Goal: Task Accomplishment & Management: Use online tool/utility

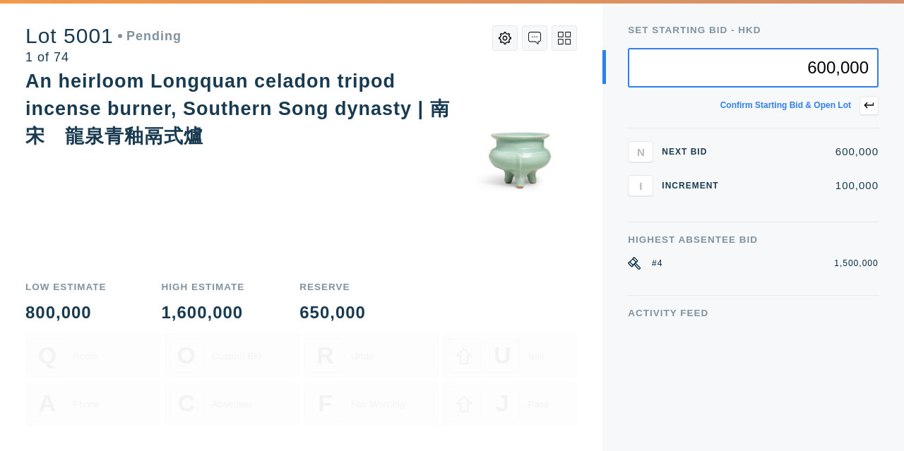
type input "600,000"
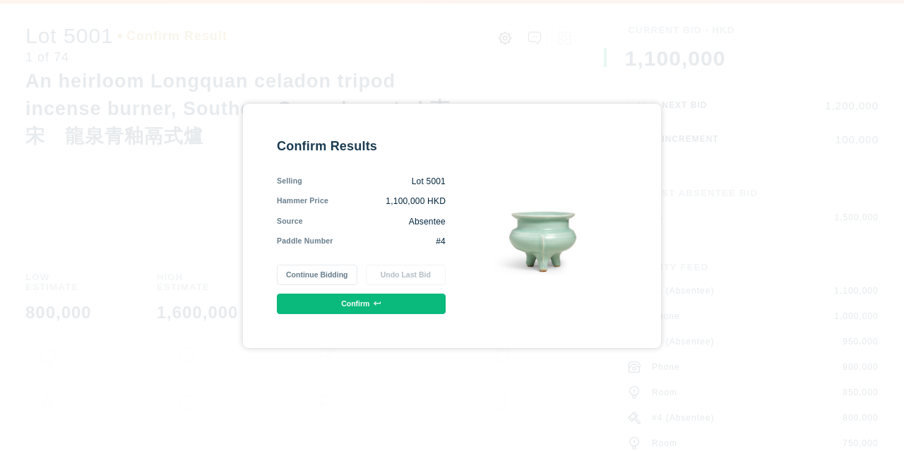
click at [358, 308] on button "Confirm" at bounding box center [361, 304] width 169 height 20
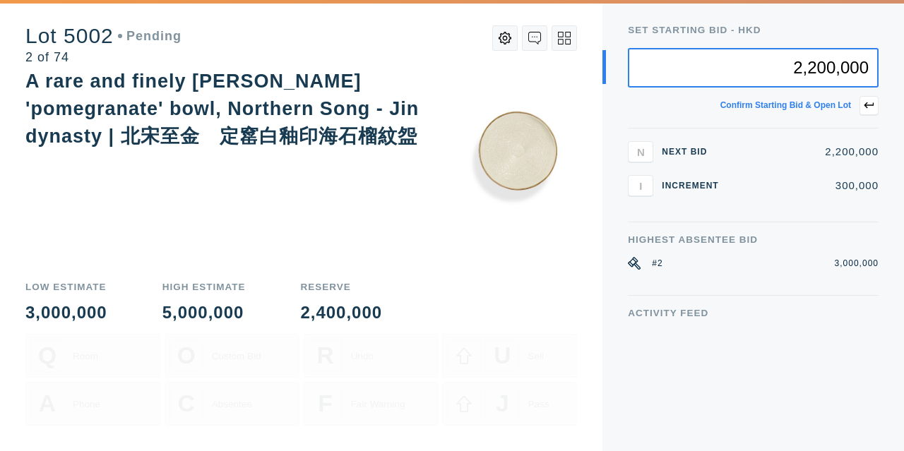
type input "2,200,000"
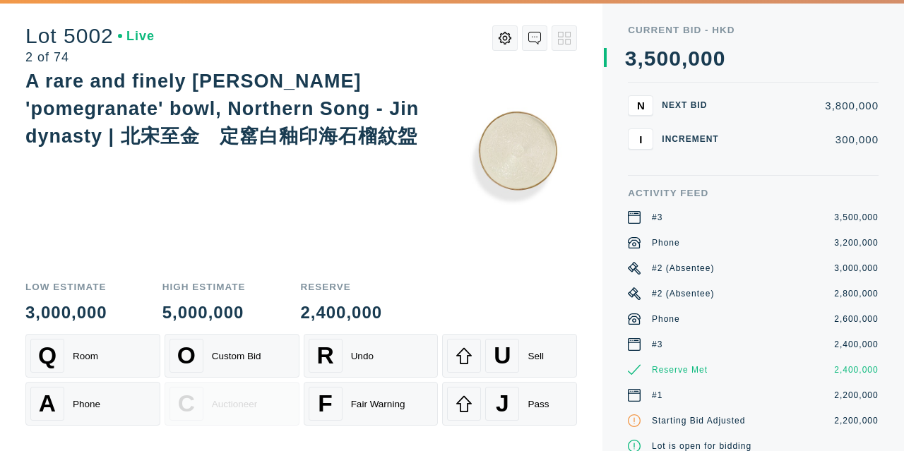
click at [467, 268] on div "A rare and finely [PERSON_NAME] 'pomegranate' bowl, Northern Song - Jin dynasty…" at bounding box center [300, 169] width 551 height 202
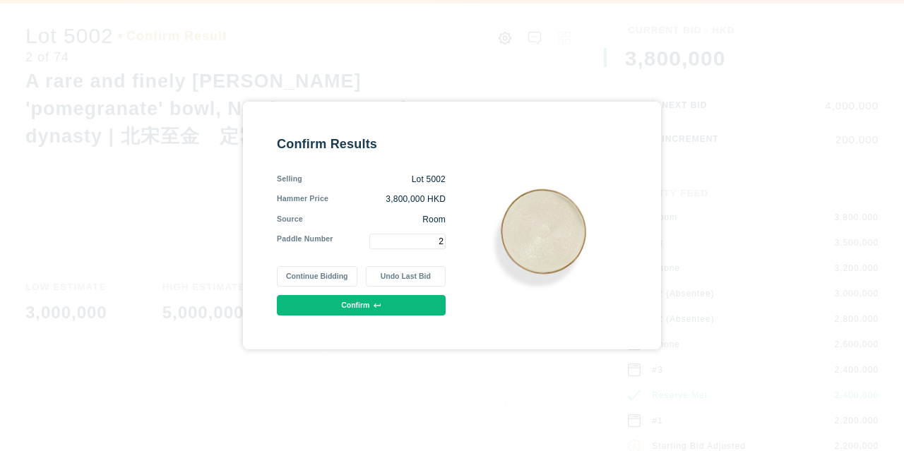
type input "2"
click at [399, 308] on button "Confirm" at bounding box center [361, 305] width 169 height 20
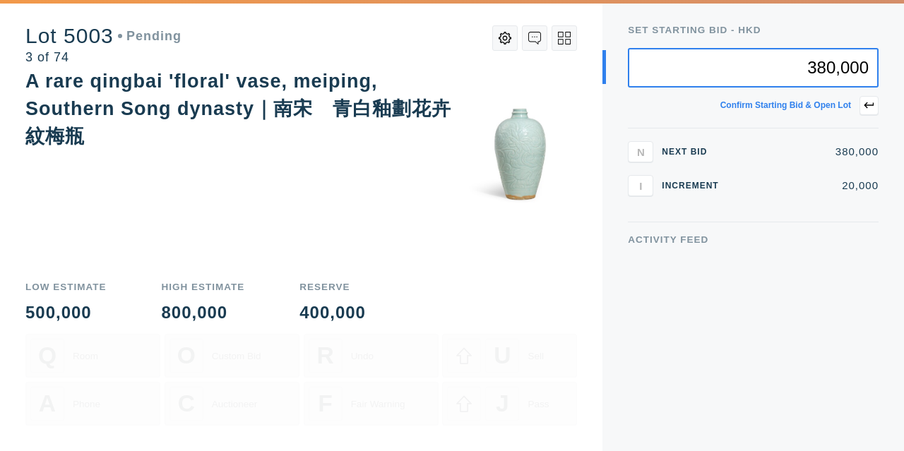
type input "380,000"
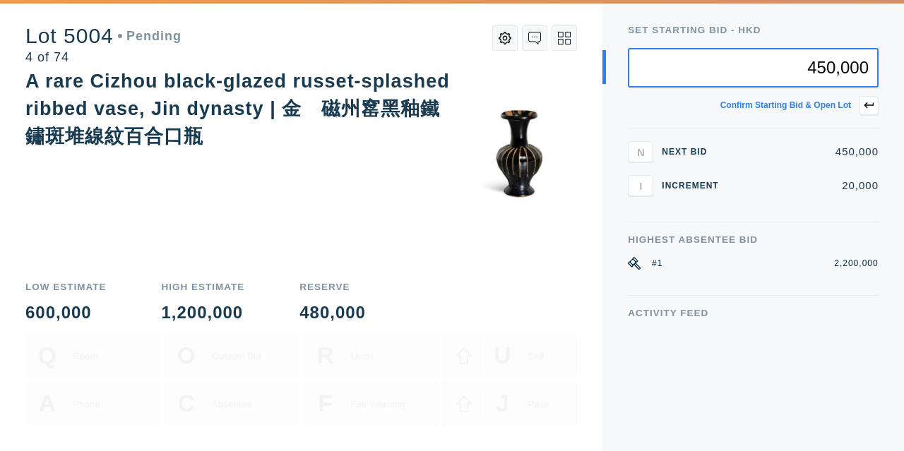
type input "450,000"
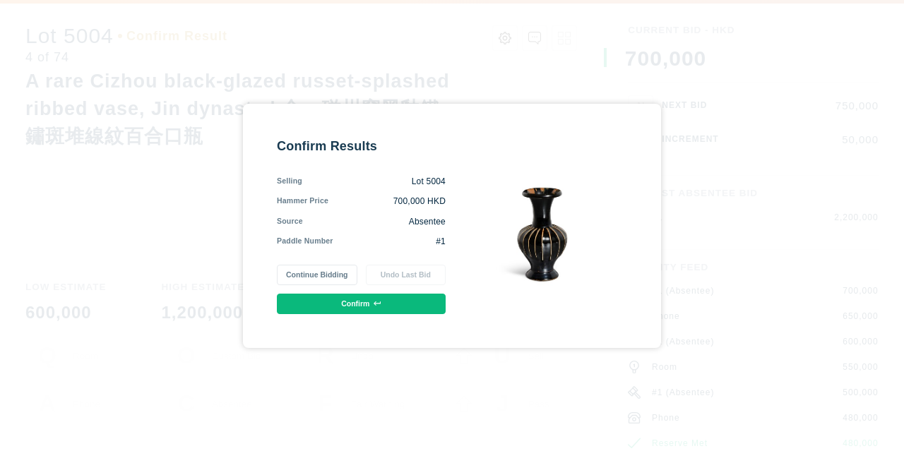
click at [329, 275] on button "Continue Bidding" at bounding box center [317, 275] width 80 height 20
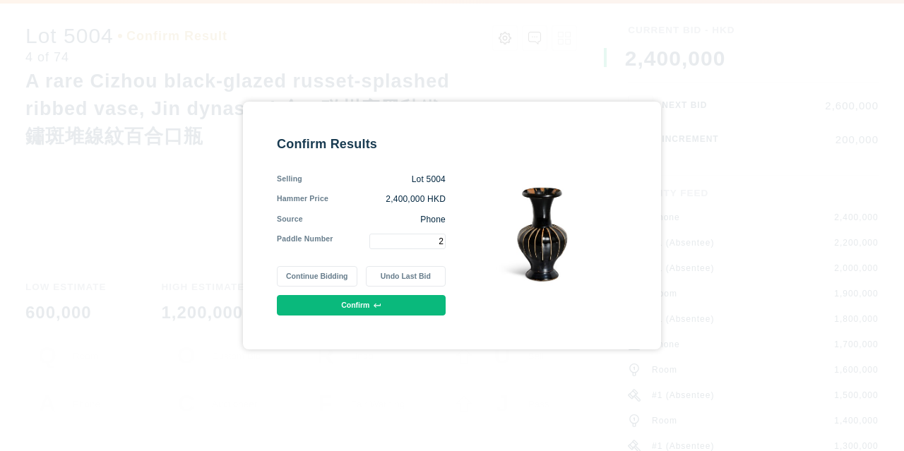
type input "2"
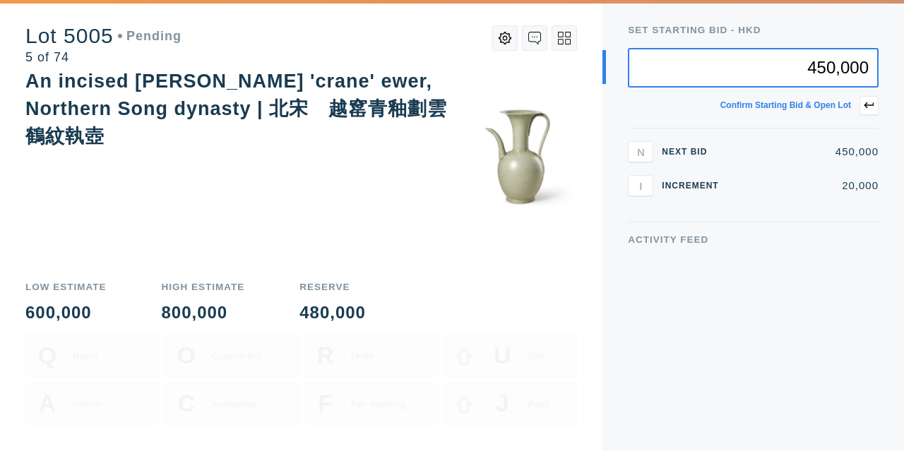
type input "450,000"
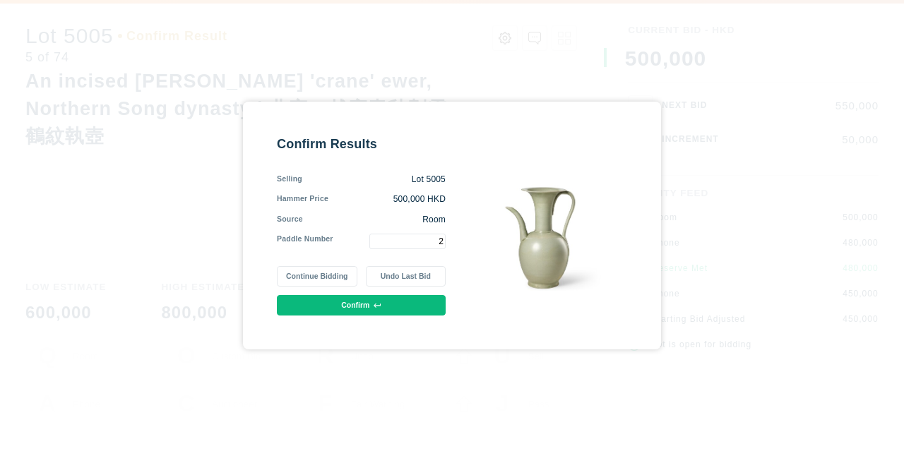
type input "2"
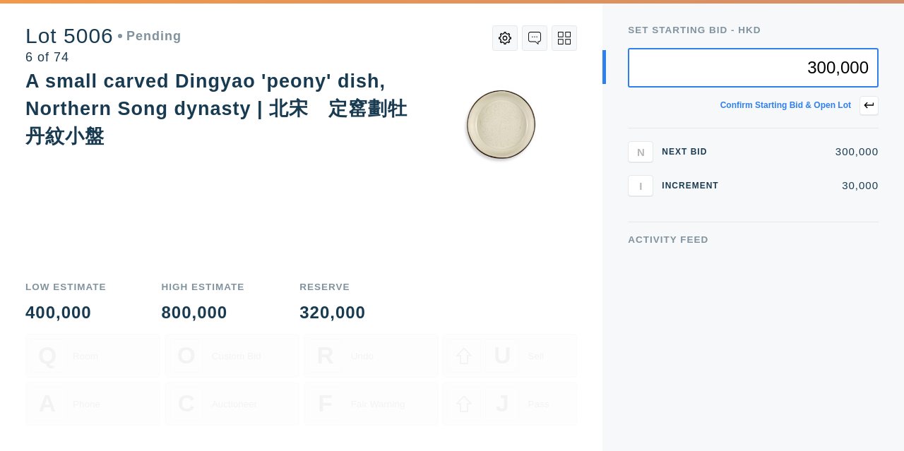
type input "300,000"
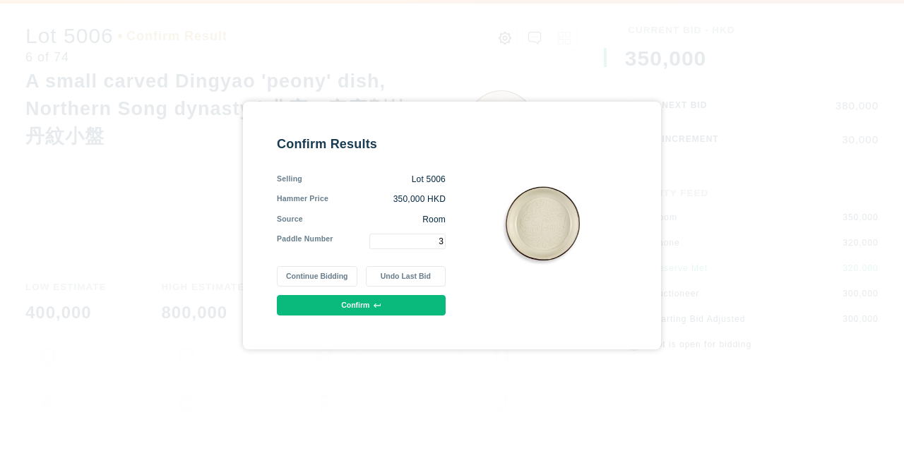
type input "3"
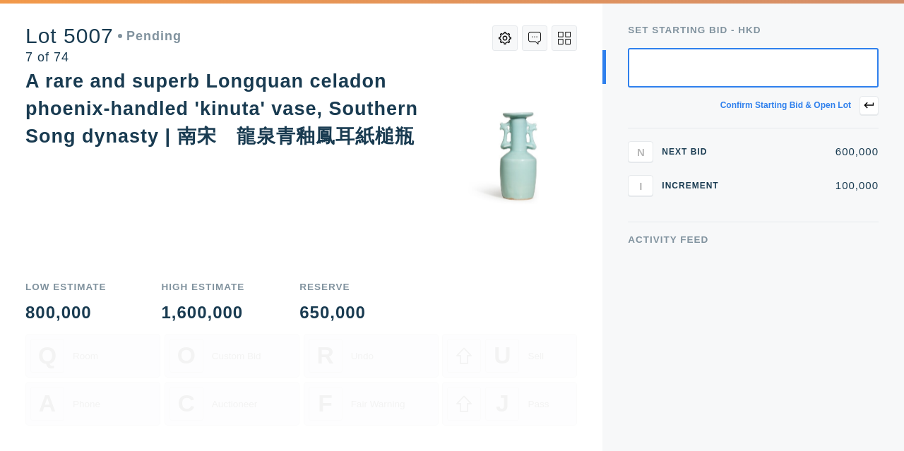
click at [568, 39] on icon at bounding box center [564, 38] width 13 height 13
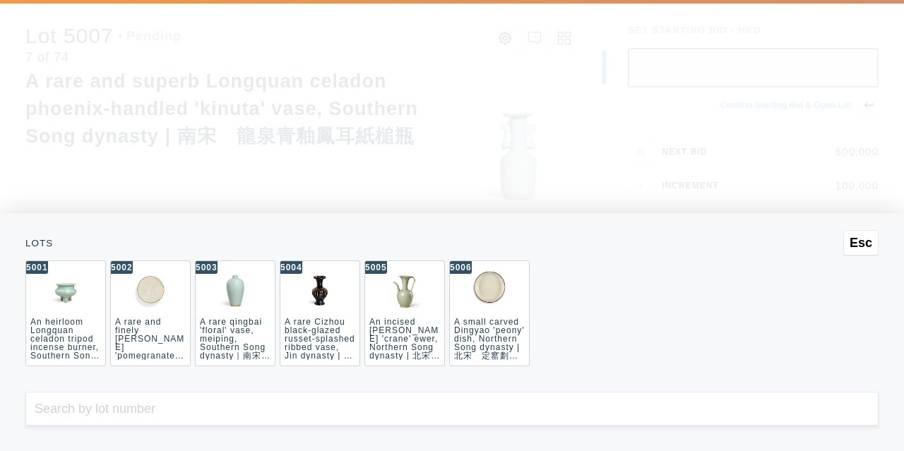
click at [852, 242] on span "Esc" at bounding box center [860, 242] width 23 height 15
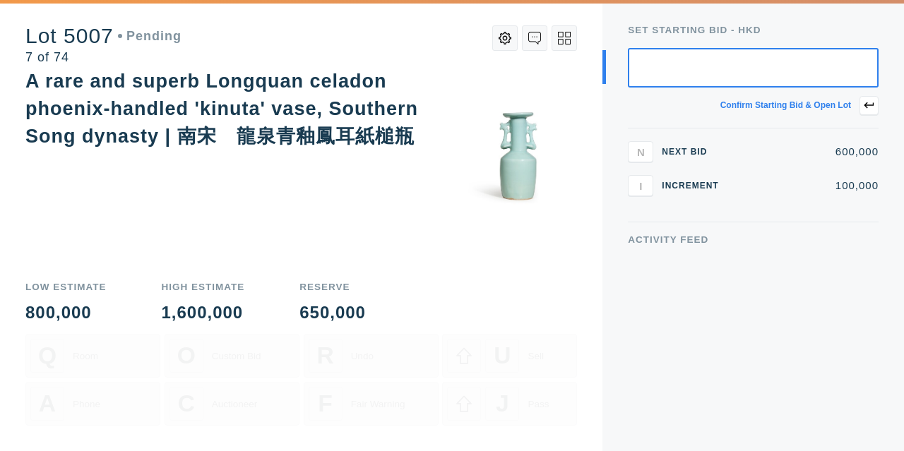
click at [654, 285] on div "Activity Feed" at bounding box center [753, 343] width 251 height 216
click at [703, 60] on input "text" at bounding box center [753, 68] width 251 height 40
click at [653, 46] on div "Set Starting bid - HKD Confirm starting bid & open lot" at bounding box center [753, 76] width 251 height 103
click at [558, 40] on icon at bounding box center [561, 42] width 6 height 6
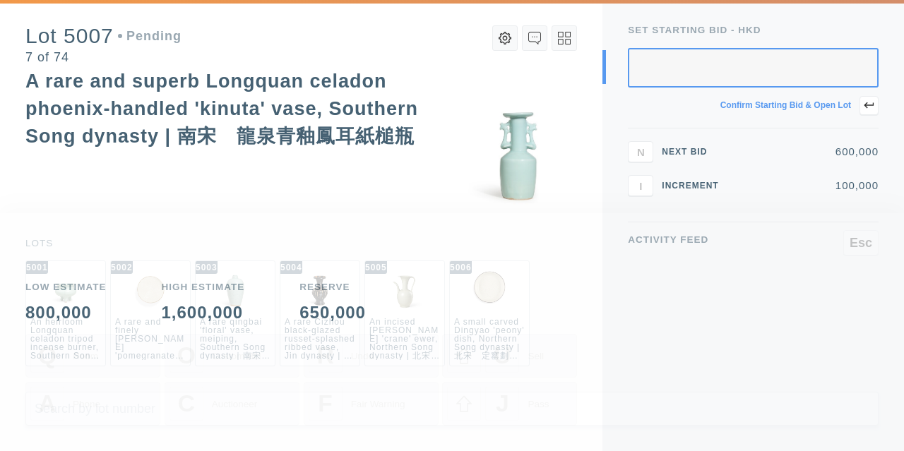
click at [868, 244] on span "Esc" at bounding box center [860, 242] width 23 height 15
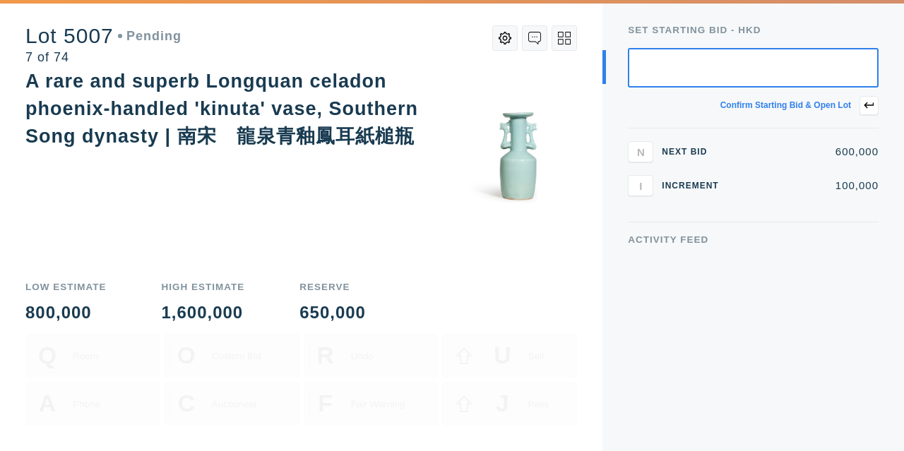
click at [505, 36] on icon at bounding box center [505, 38] width 13 height 13
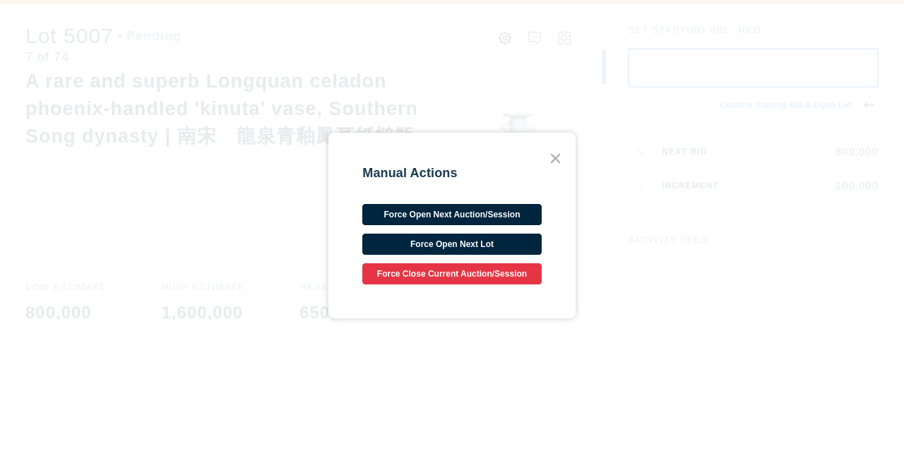
click at [491, 208] on button "Force Open Next Auction/Session" at bounding box center [451, 214] width 179 height 21
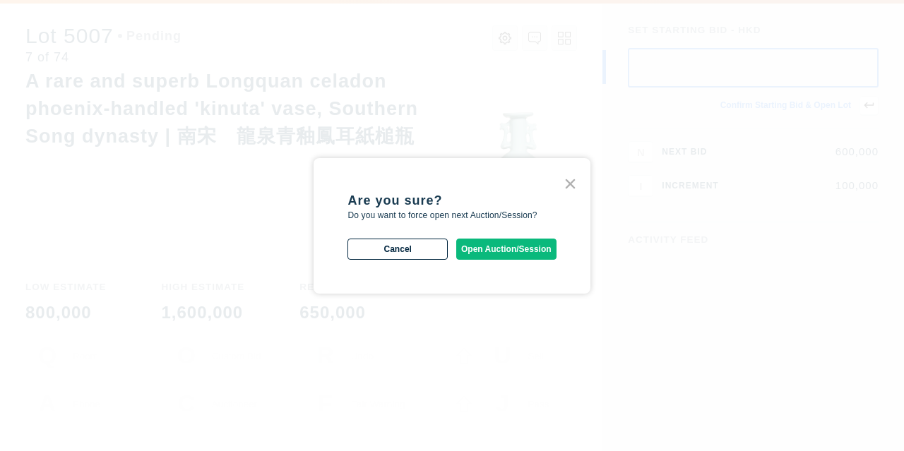
click at [509, 249] on button "Open Auction/Session" at bounding box center [506, 249] width 100 height 21
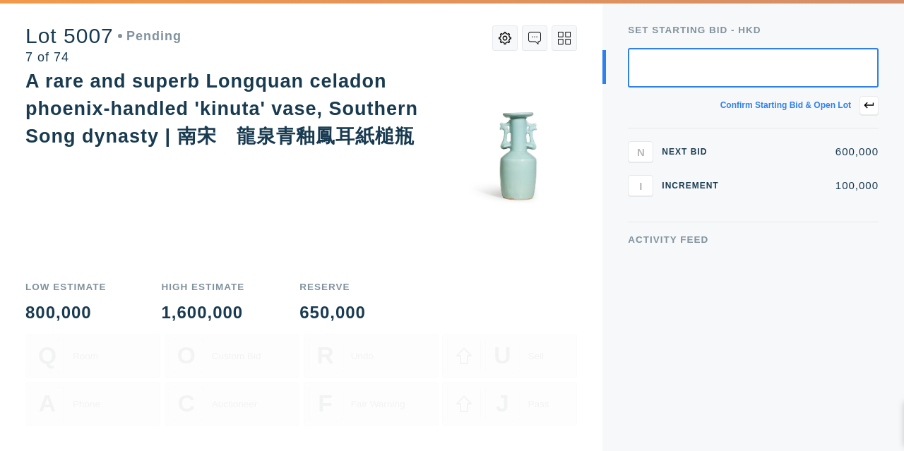
click at [506, 42] on icon at bounding box center [505, 38] width 13 height 13
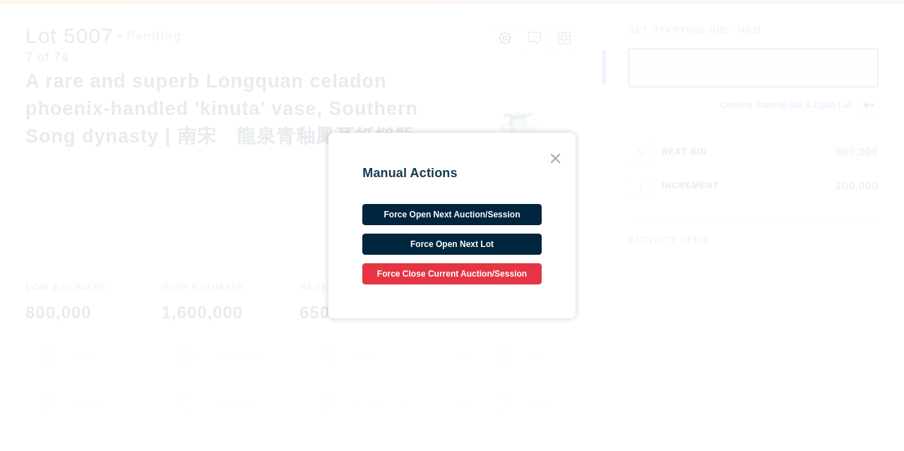
click at [459, 275] on button "Force Close Current Auction/Session" at bounding box center [451, 273] width 179 height 21
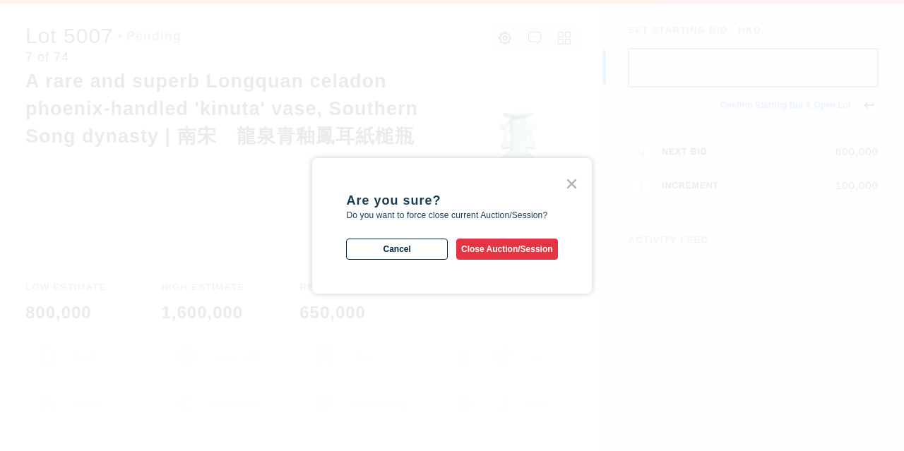
click at [492, 252] on button "Close Auction/Session" at bounding box center [507, 249] width 102 height 21
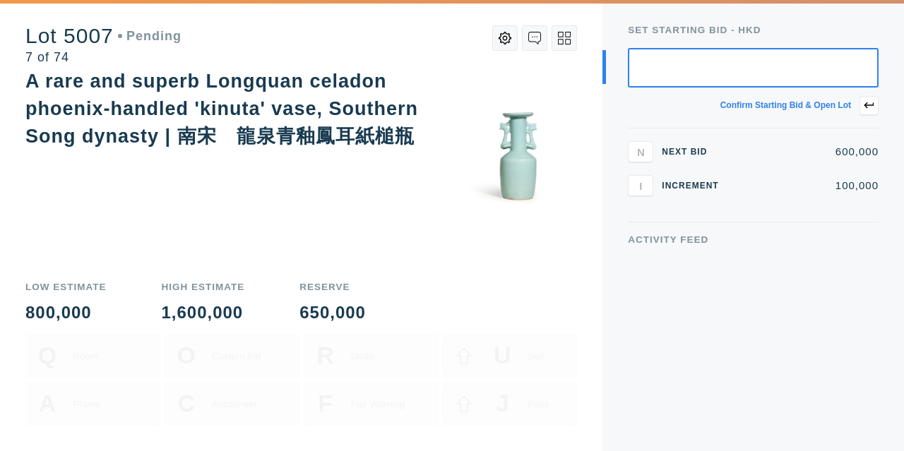
click at [682, 76] on input "text" at bounding box center [753, 68] width 251 height 40
click at [568, 375] on div "Q Room O Custom Bid R Undo U Sell A Phone C Auctioneer F Fair Warning J Pass" at bounding box center [300, 392] width 551 height 117
click at [501, 38] on icon at bounding box center [505, 38] width 13 height 13
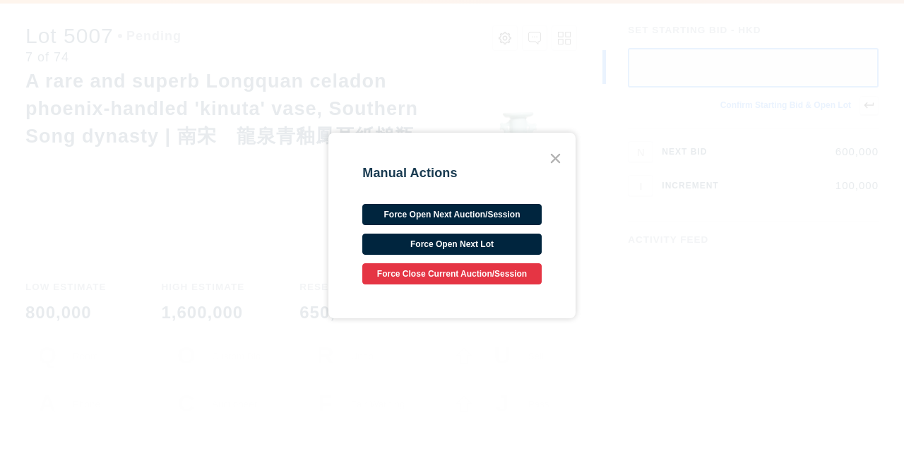
click at [553, 160] on icon at bounding box center [555, 159] width 8 height 8
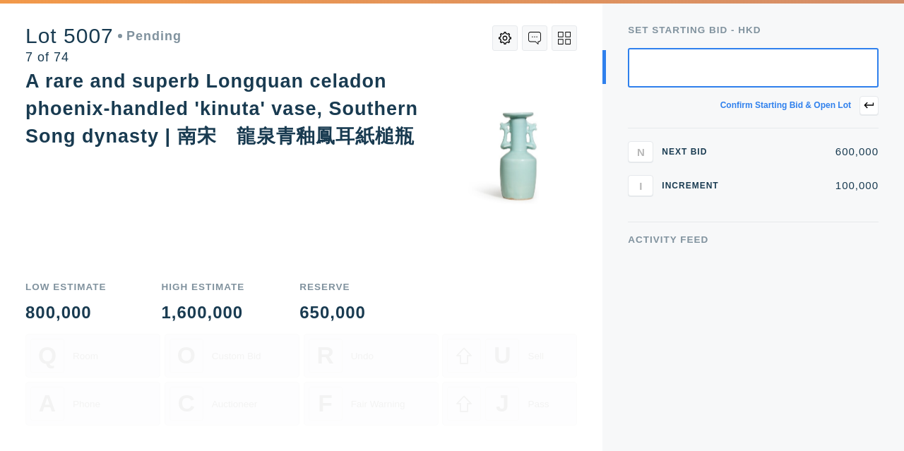
click at [505, 40] on icon at bounding box center [505, 38] width 13 height 13
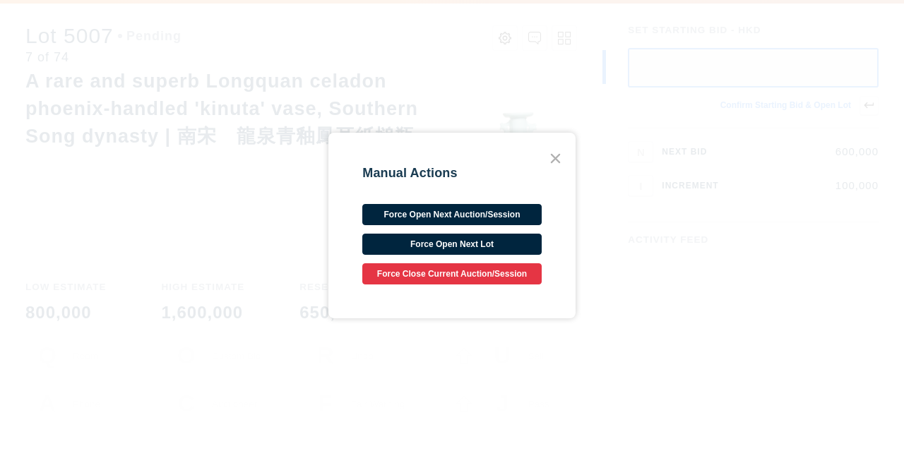
click at [450, 278] on button "Force Close Current Auction/Session" at bounding box center [451, 273] width 179 height 21
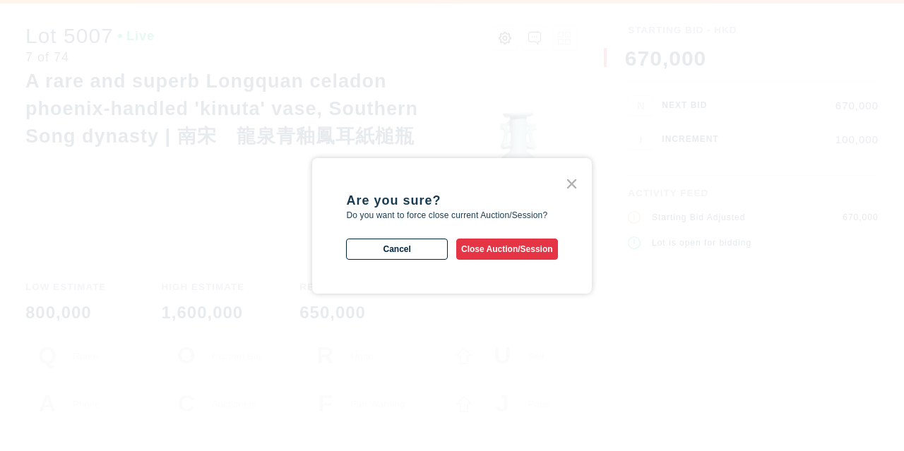
click at [489, 249] on button "Close Auction/Session" at bounding box center [507, 249] width 102 height 21
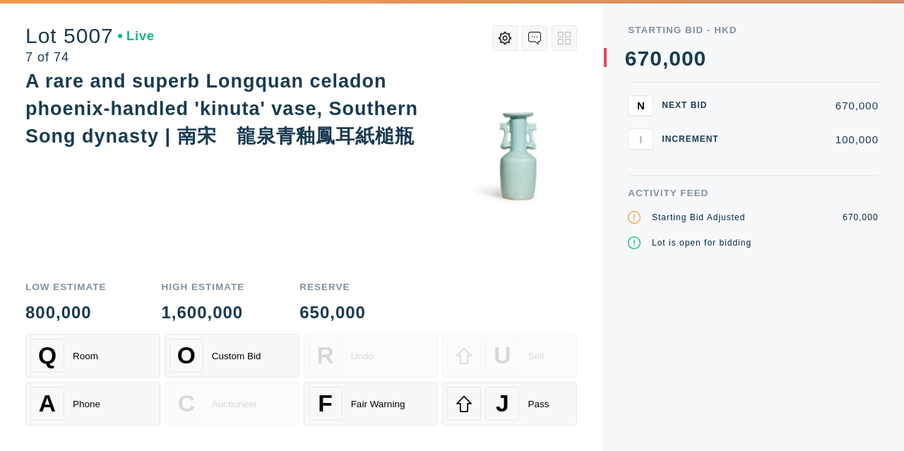
click at [502, 44] on icon at bounding box center [505, 38] width 13 height 13
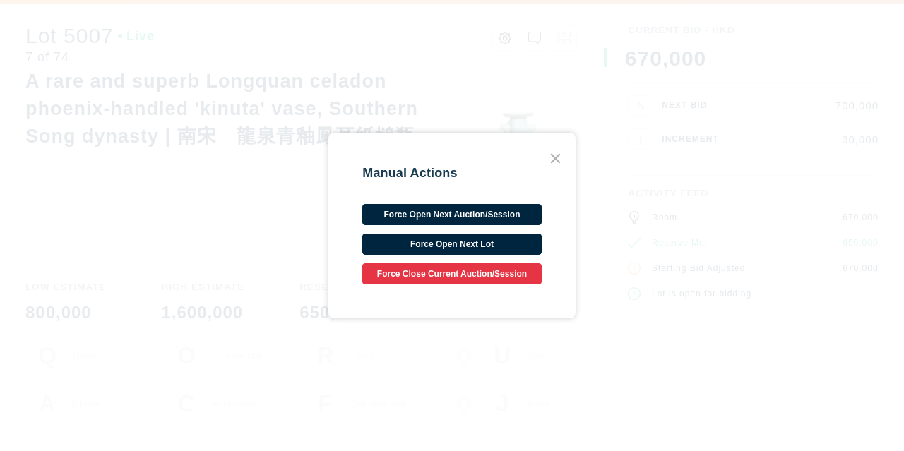
click at [482, 354] on div "Manual Actions Force Open Next Auction/Session Force Open Next Lot Force Close …" at bounding box center [452, 225] width 904 height 451
click at [552, 164] on icon at bounding box center [555, 158] width 19 height 19
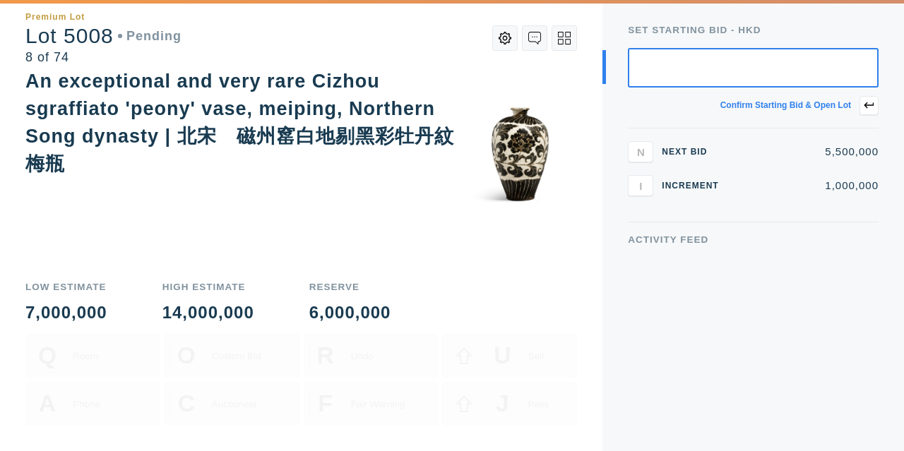
click at [507, 32] on icon at bounding box center [505, 38] width 13 height 13
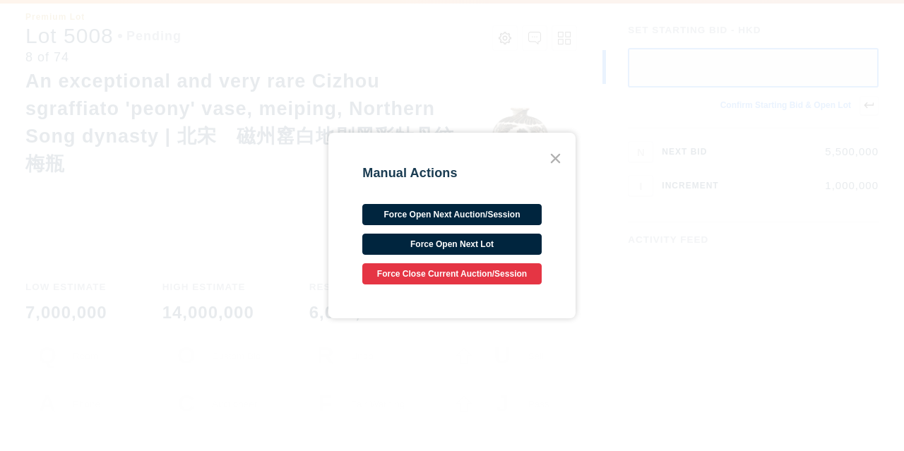
click at [464, 276] on button "Force Close Current Auction/Session" at bounding box center [451, 273] width 179 height 21
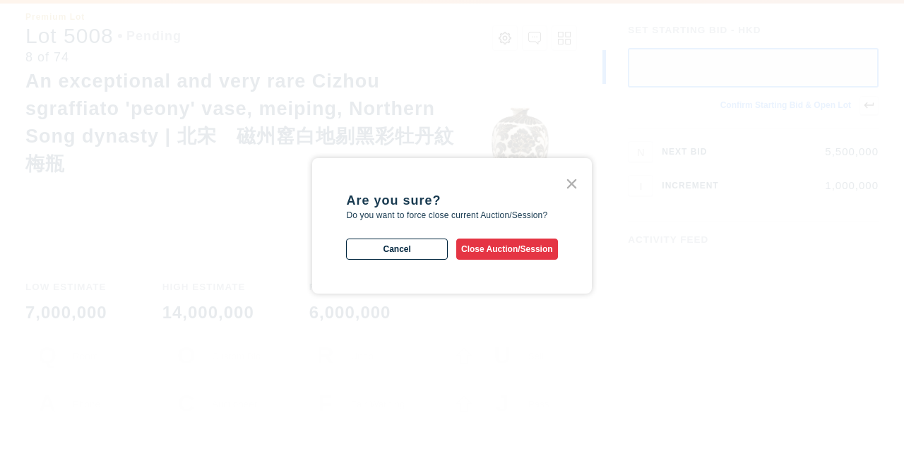
click at [482, 254] on button "Close Auction/Session" at bounding box center [507, 249] width 102 height 21
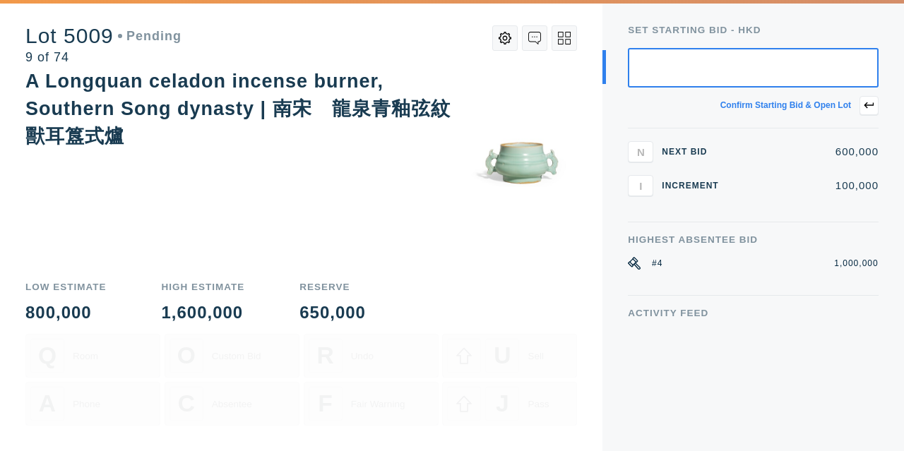
type input "5"
type input "6"
type input "600,000"
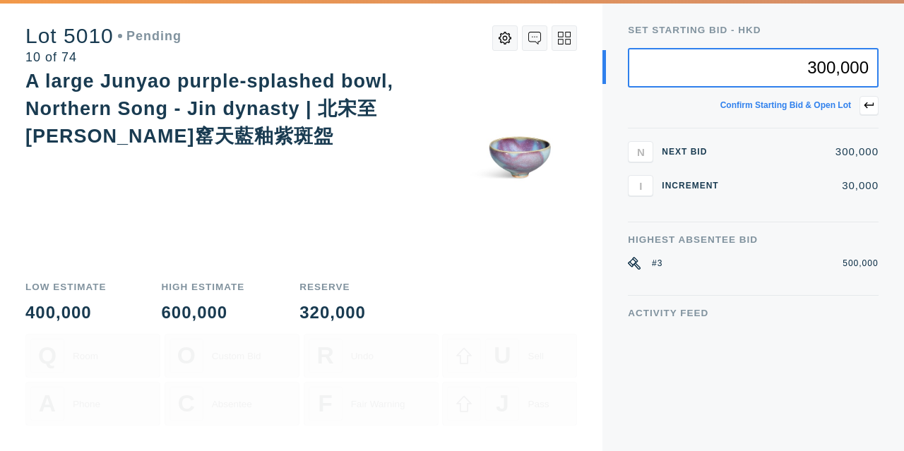
type input "300,000"
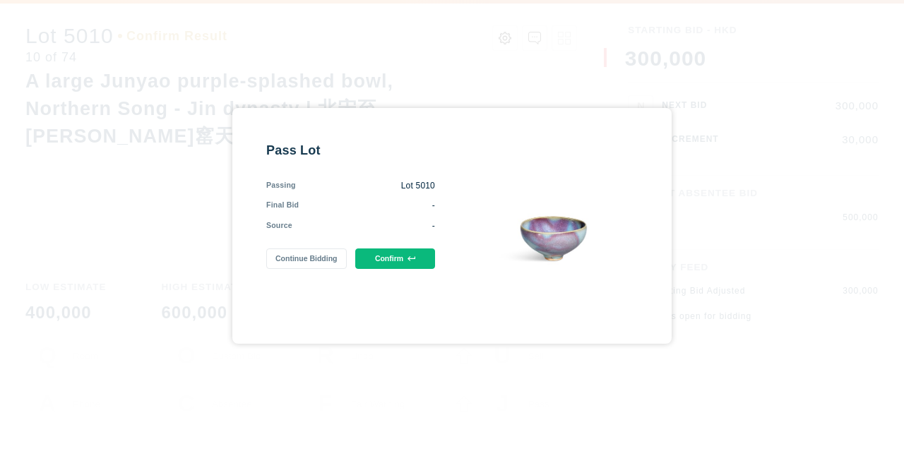
click at [417, 253] on button "Confirm" at bounding box center [395, 259] width 80 height 20
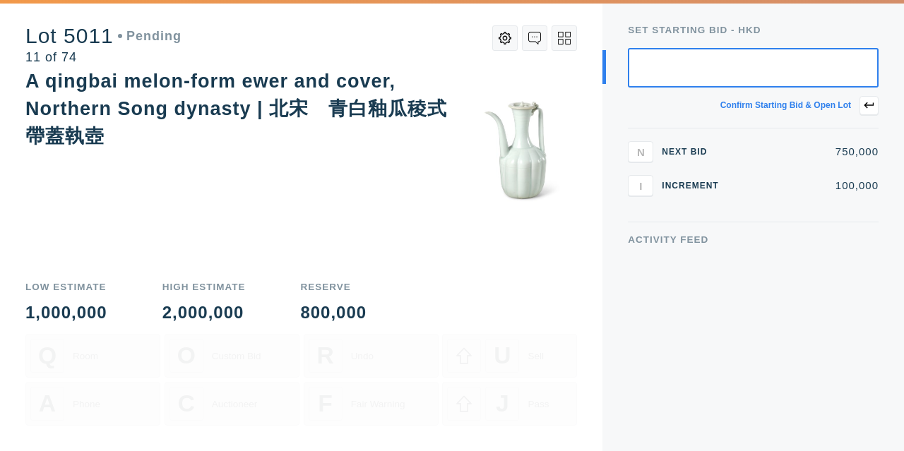
click at [681, 75] on input "text" at bounding box center [753, 68] width 251 height 40
click at [672, 42] on div "Set Starting bid - HKD Confirm starting bid & open lot" at bounding box center [753, 76] width 251 height 103
click at [686, 60] on input "text" at bounding box center [753, 68] width 251 height 40
type input "750,000"
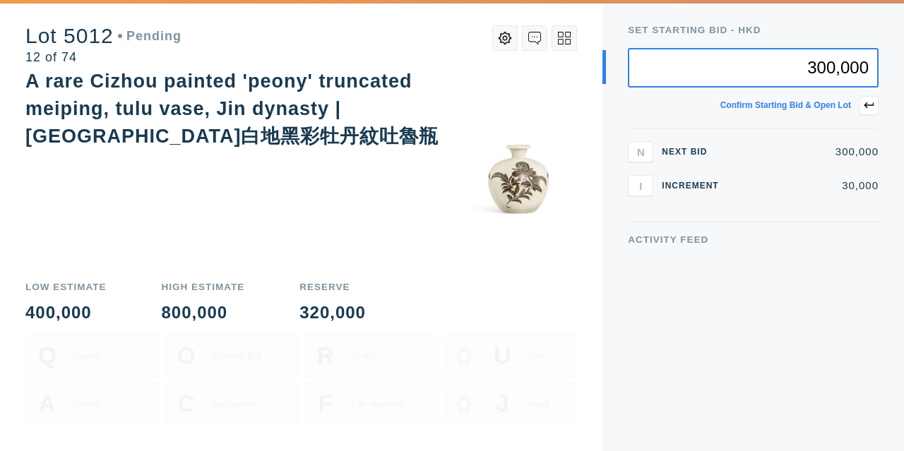
type input "300,000"
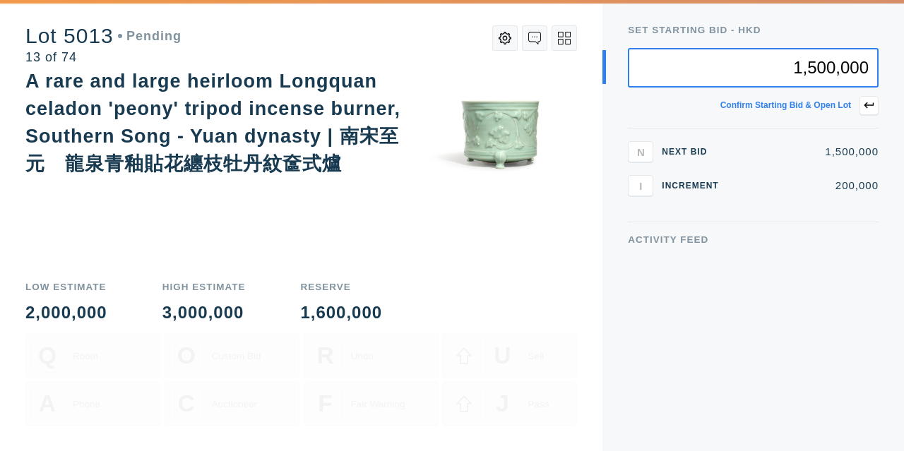
type input "1,500,000"
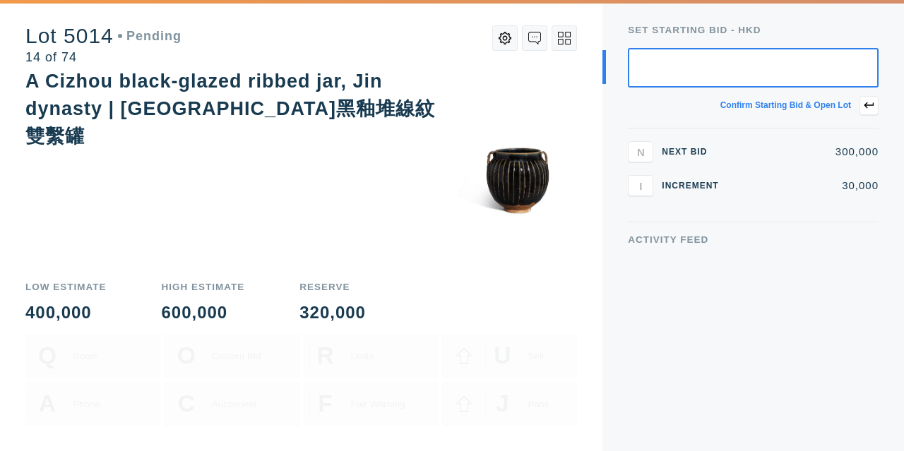
click at [727, 59] on input "text" at bounding box center [753, 68] width 251 height 40
type input "300,000"
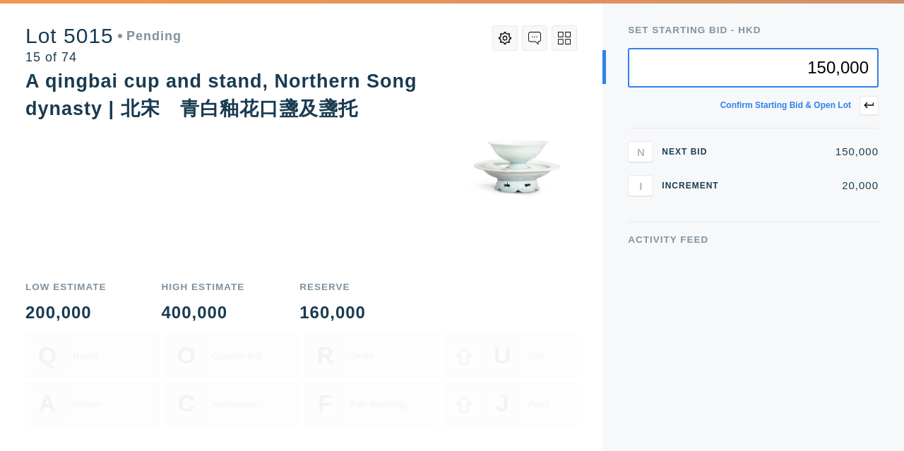
type input "150,000"
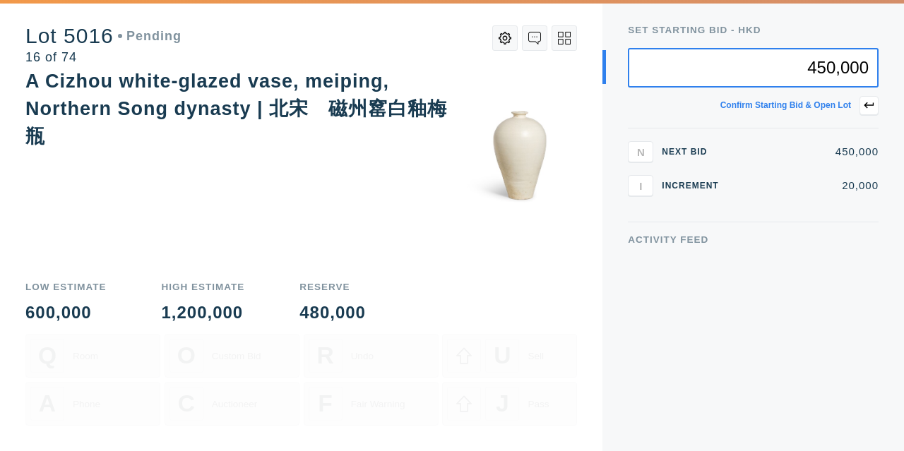
type input "450,000"
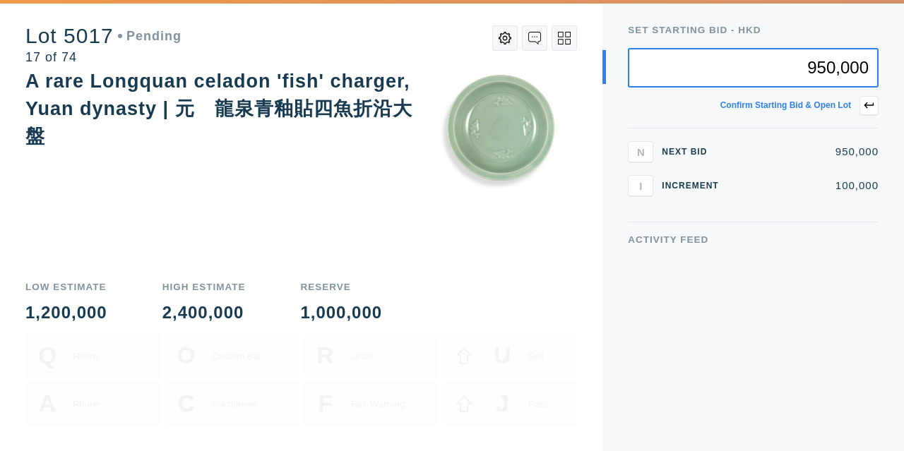
type input "950,000"
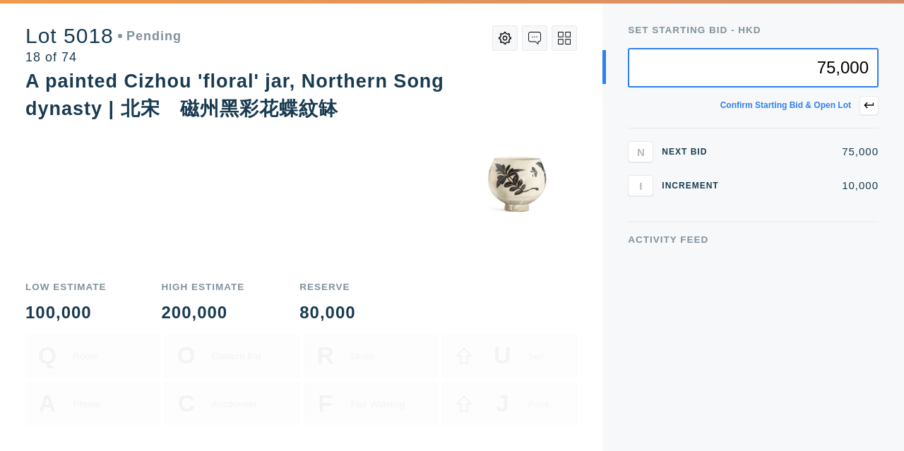
type input "75,000"
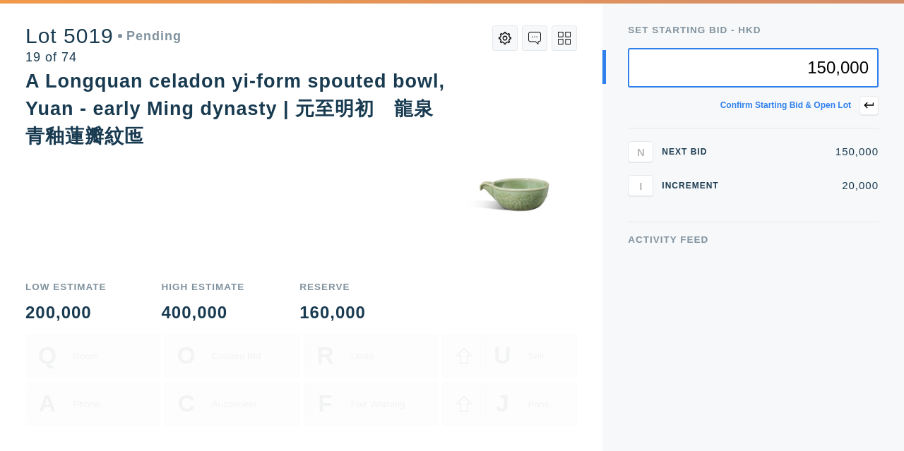
type input "150,000"
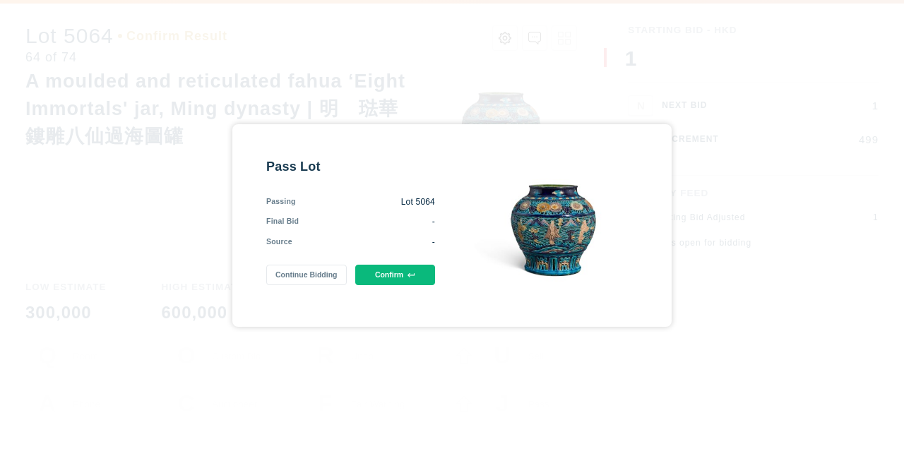
click at [414, 276] on icon at bounding box center [411, 276] width 8 height 8
